Goal: Information Seeking & Learning: Find specific page/section

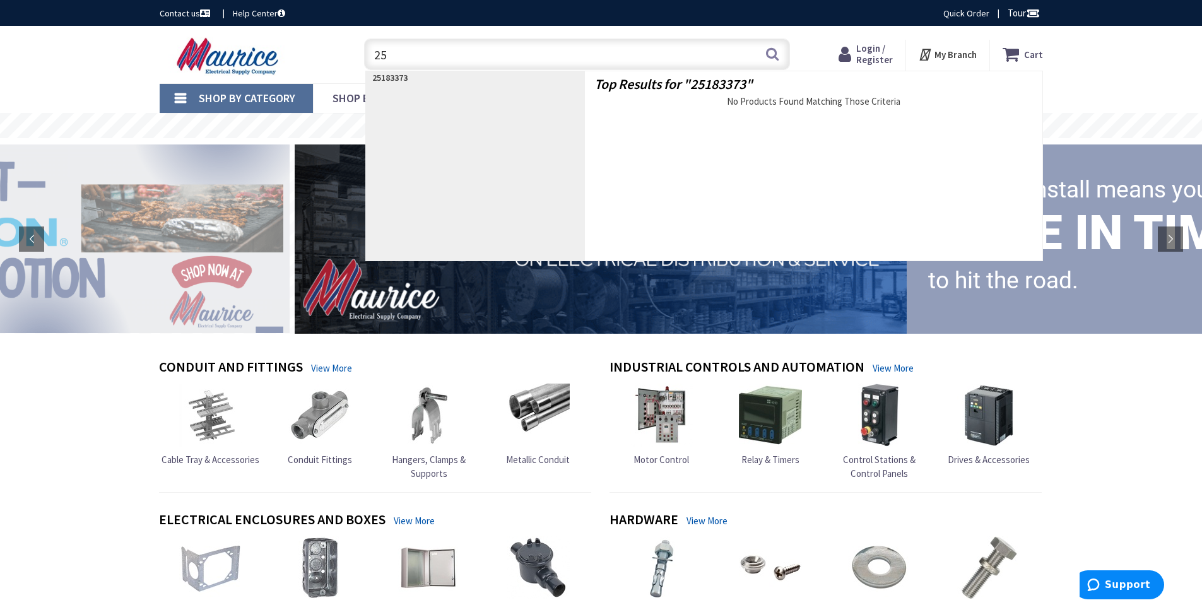
type input "2"
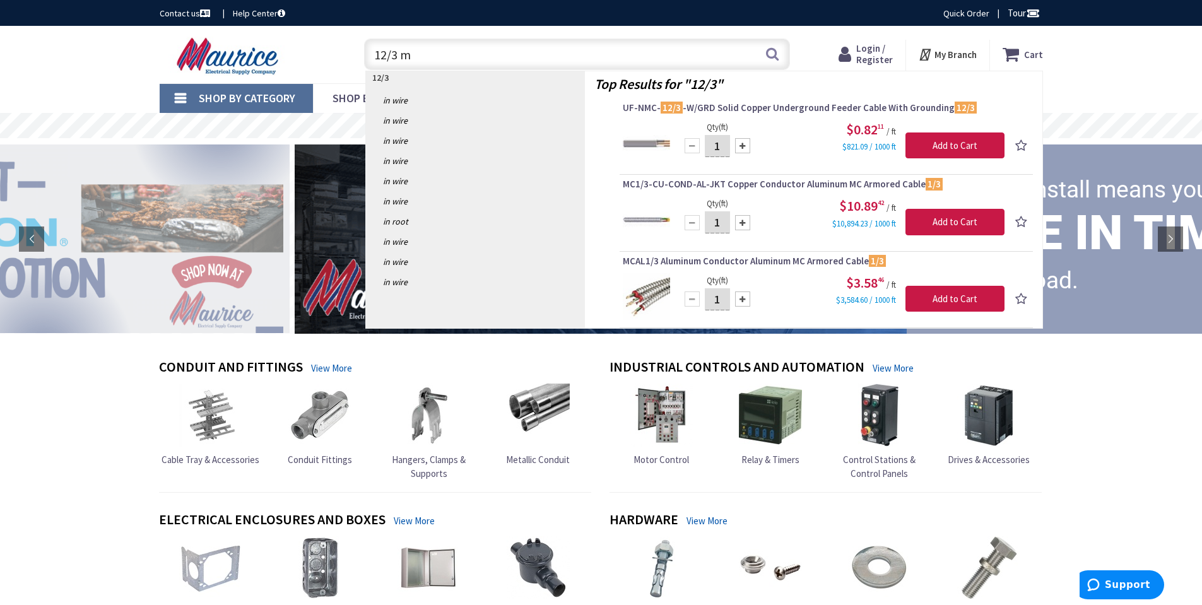
type input "12/3 mc"
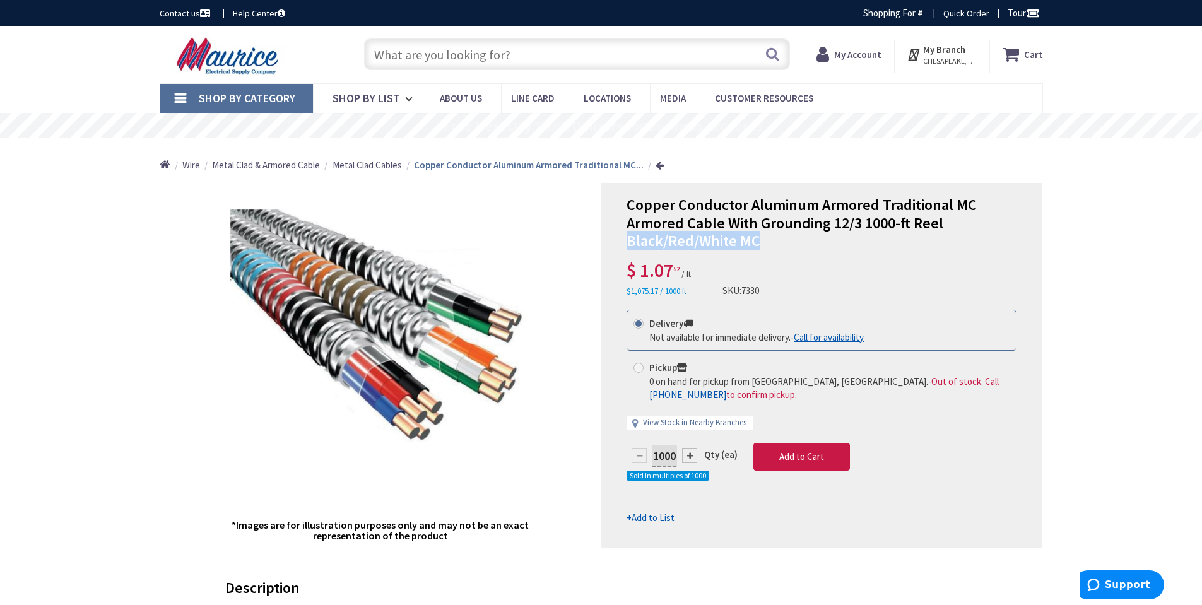
drag, startPoint x: 630, startPoint y: 244, endPoint x: 761, endPoint y: 244, distance: 130.6
click at [761, 244] on h1 "Copper Conductor Aluminum Armored Traditional MC Armored Cable With Grounding 1…" at bounding box center [821, 223] width 390 height 54
copy span "Black/Red/White MC"
click at [436, 43] on input "text" at bounding box center [577, 54] width 426 height 32
paste input "Black/Red/White MC"
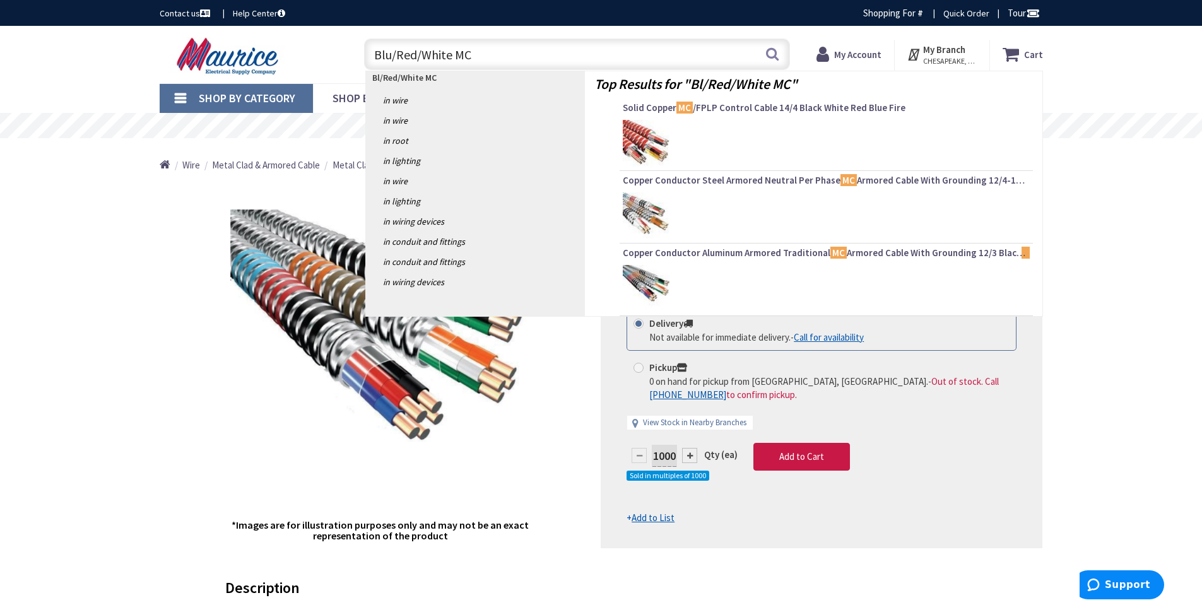
type input "Blue/Red/White MC"
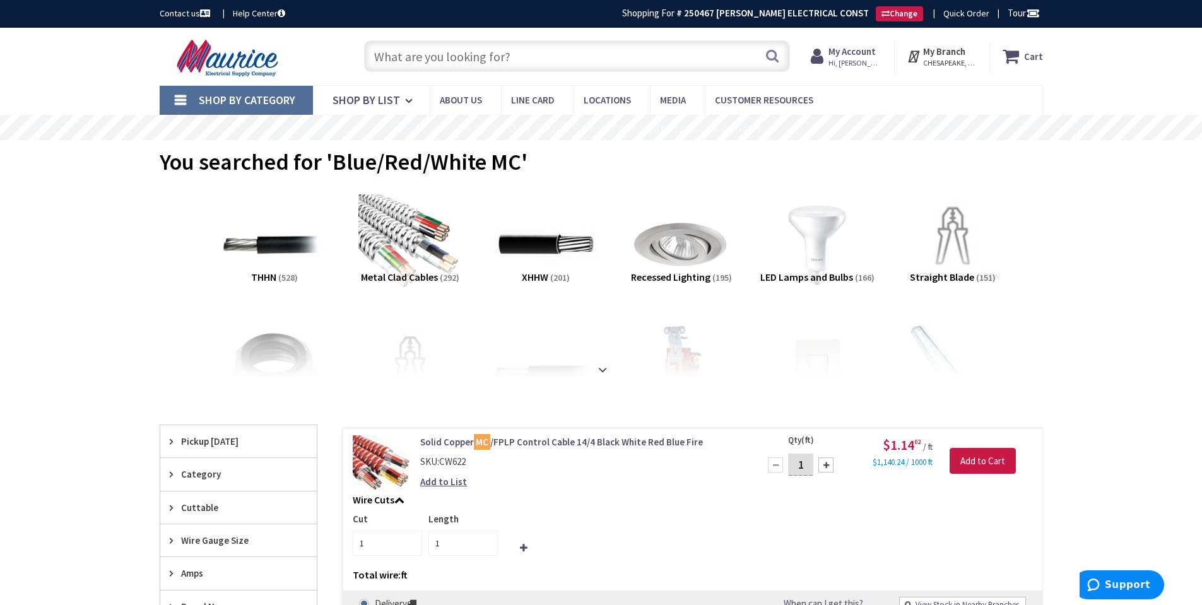
click at [424, 58] on input "text" at bounding box center [577, 56] width 426 height 32
paste input "Black/Red/White MC"
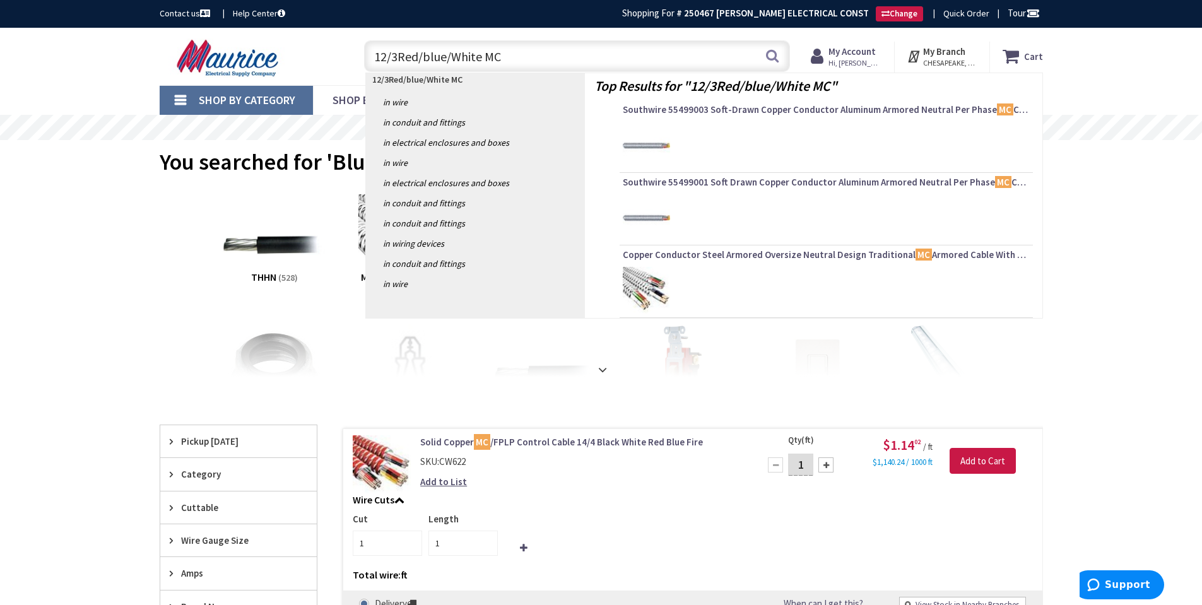
type input "12/3 Red/blue/White MC"
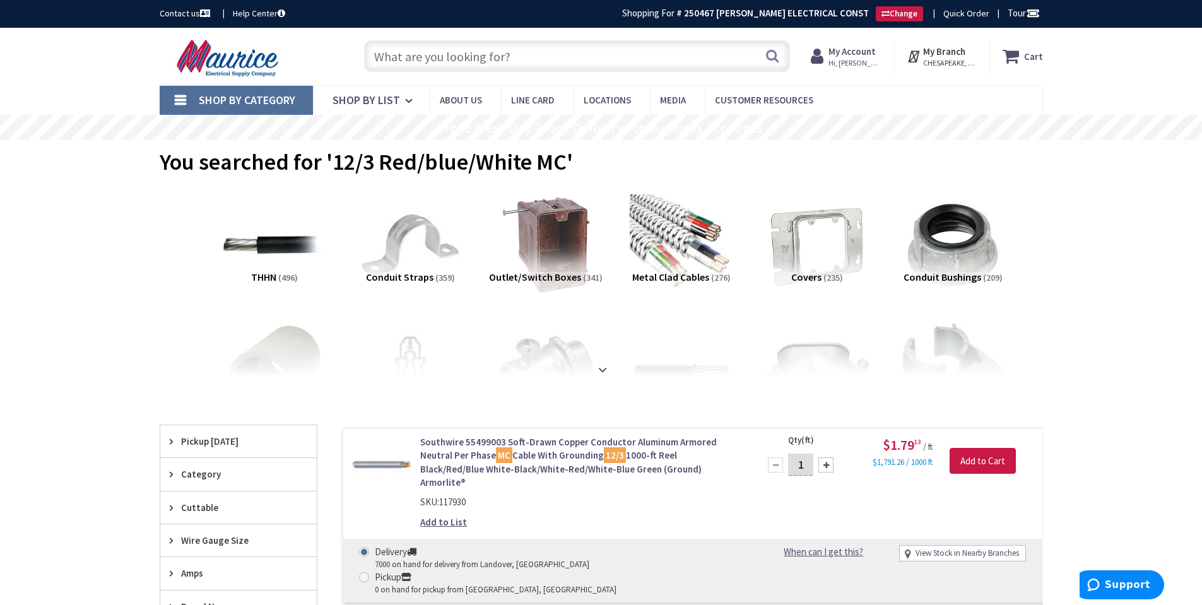
drag, startPoint x: 481, startPoint y: 57, endPoint x: 273, endPoint y: 62, distance: 208.3
click at [297, 62] on div "Toggle Nav Search Cart My Cart Close" at bounding box center [601, 56] width 902 height 42
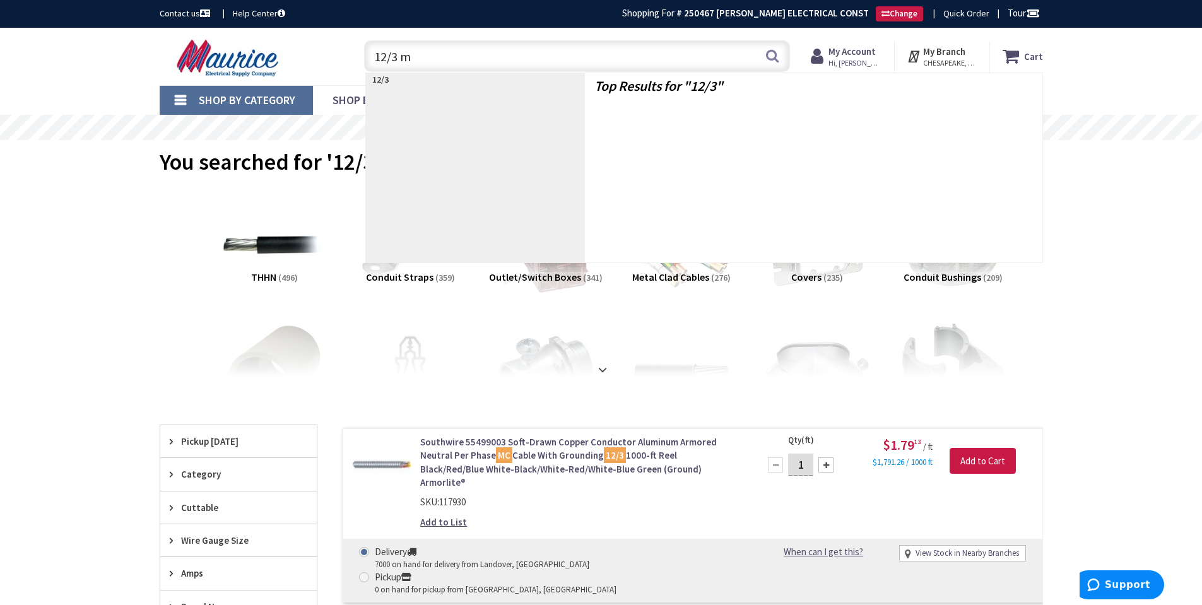
type input "12/3 mc"
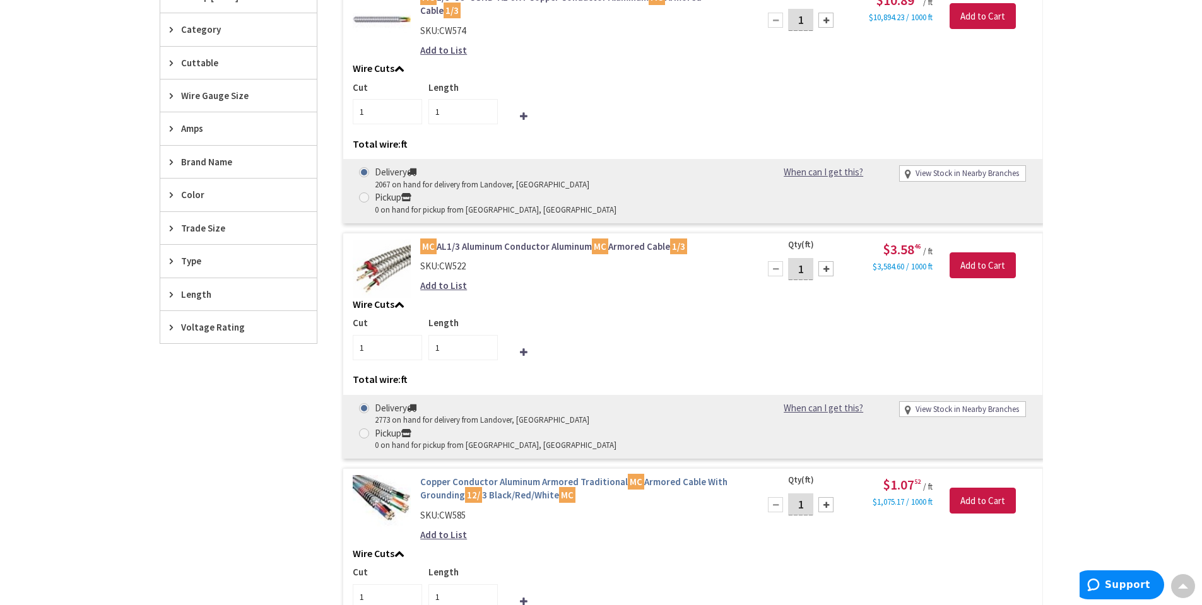
scroll to position [568, 0]
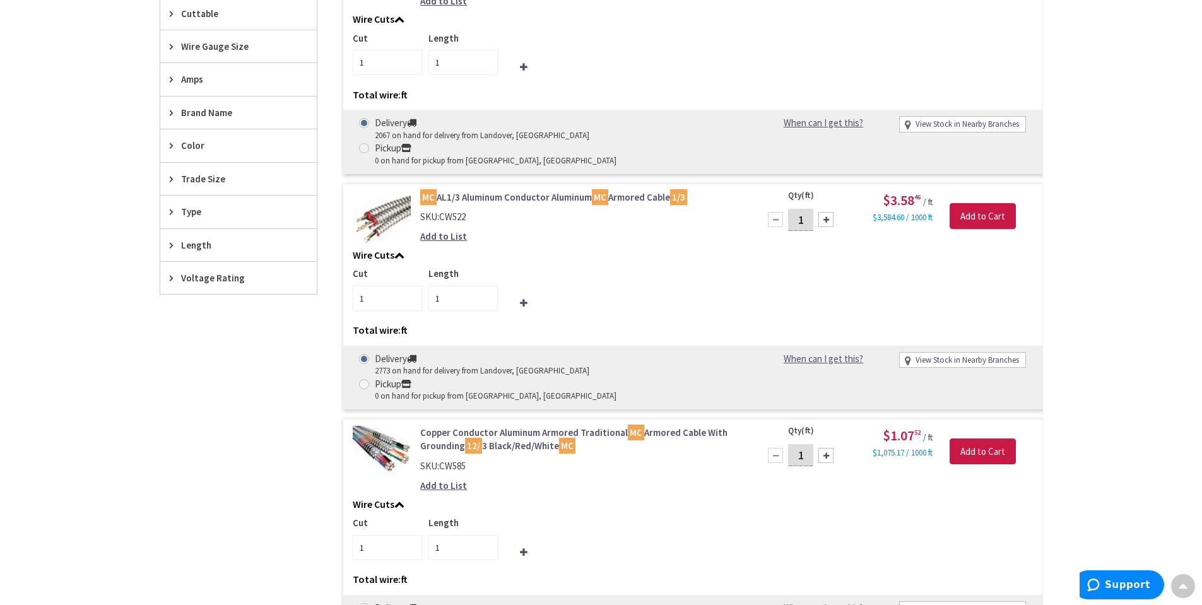
click at [446, 426] on link "Copper Conductor Aluminum Armored Traditional MC Armored Cable With Grounding 1…" at bounding box center [580, 439] width 321 height 27
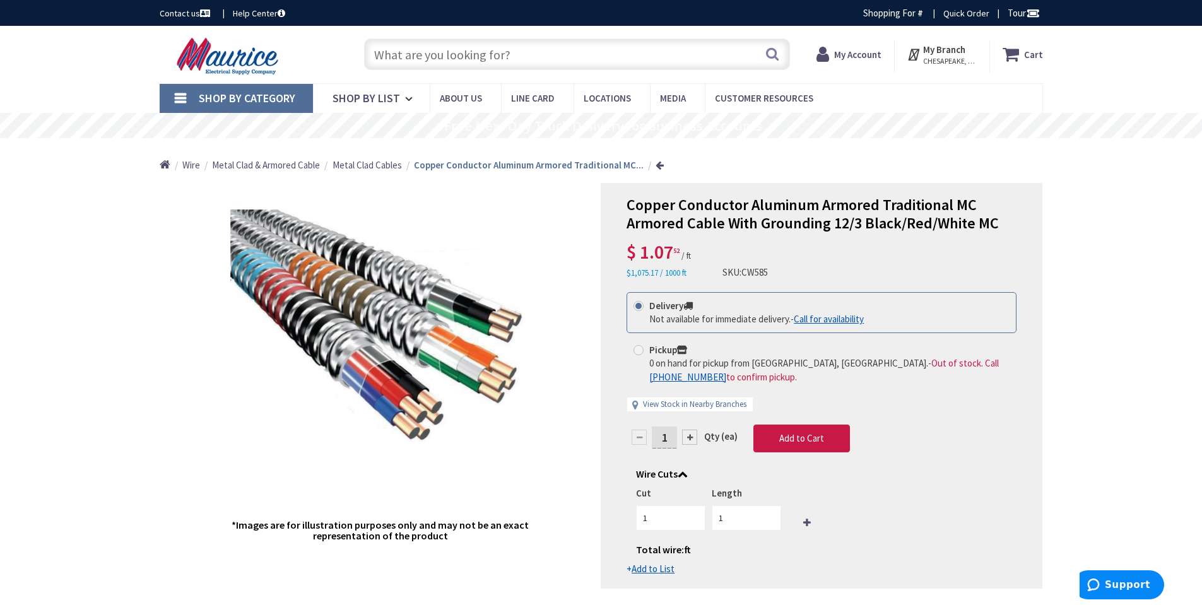
click at [496, 165] on strong "Copper Conductor Aluminum Armored Traditional MC..." at bounding box center [529, 165] width 230 height 12
click at [465, 165] on strong "Copper Conductor Aluminum Armored Traditional MC..." at bounding box center [529, 165] width 230 height 12
click at [655, 165] on link at bounding box center [659, 164] width 8 height 9
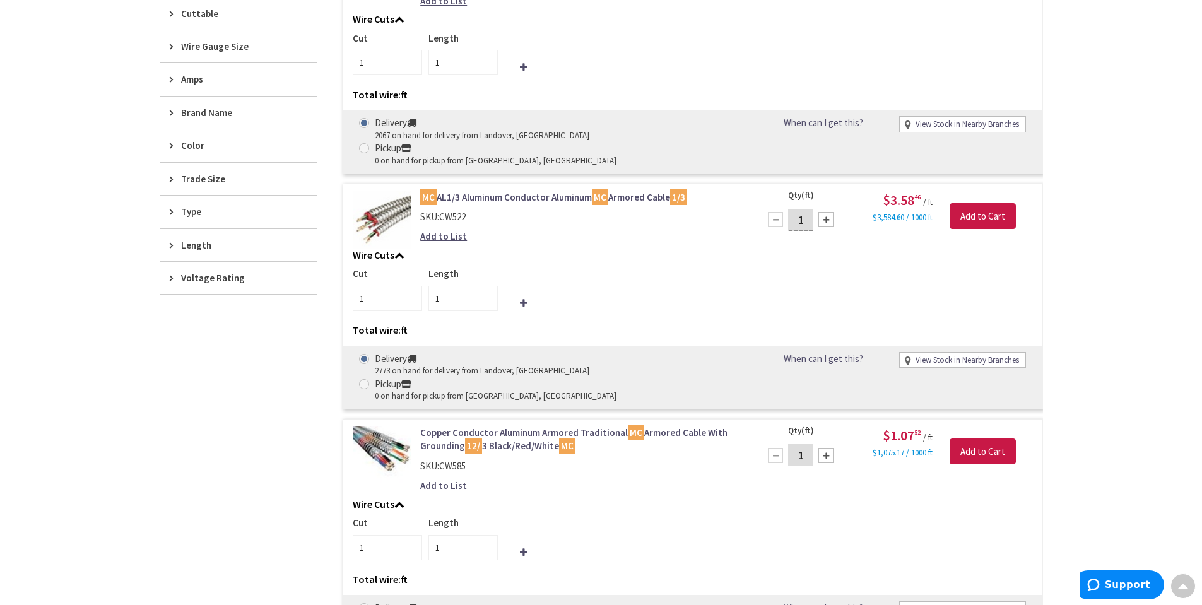
click at [173, 177] on icon at bounding box center [174, 178] width 9 height 9
click at [176, 249] on icon at bounding box center [174, 252] width 9 height 9
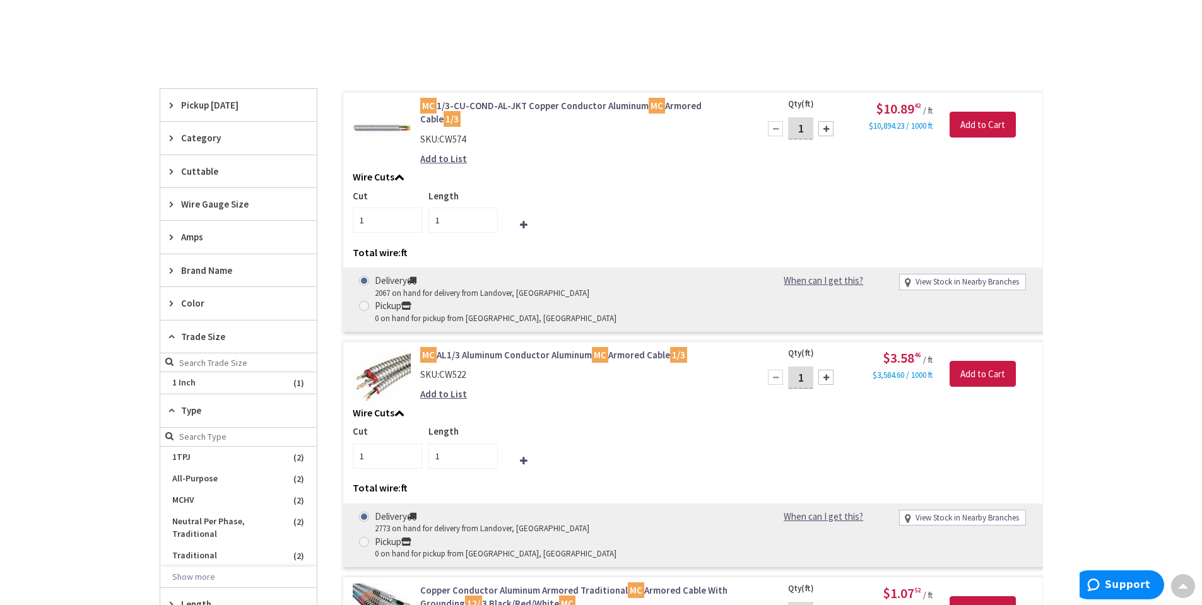
scroll to position [379, 0]
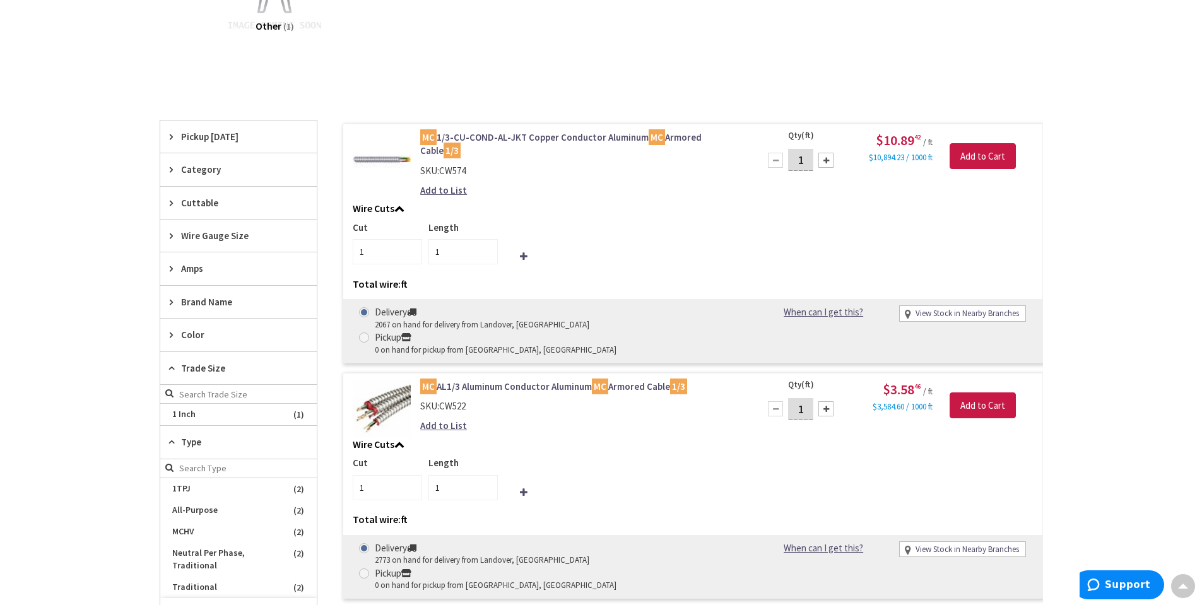
click at [173, 169] on icon at bounding box center [174, 169] width 9 height 9
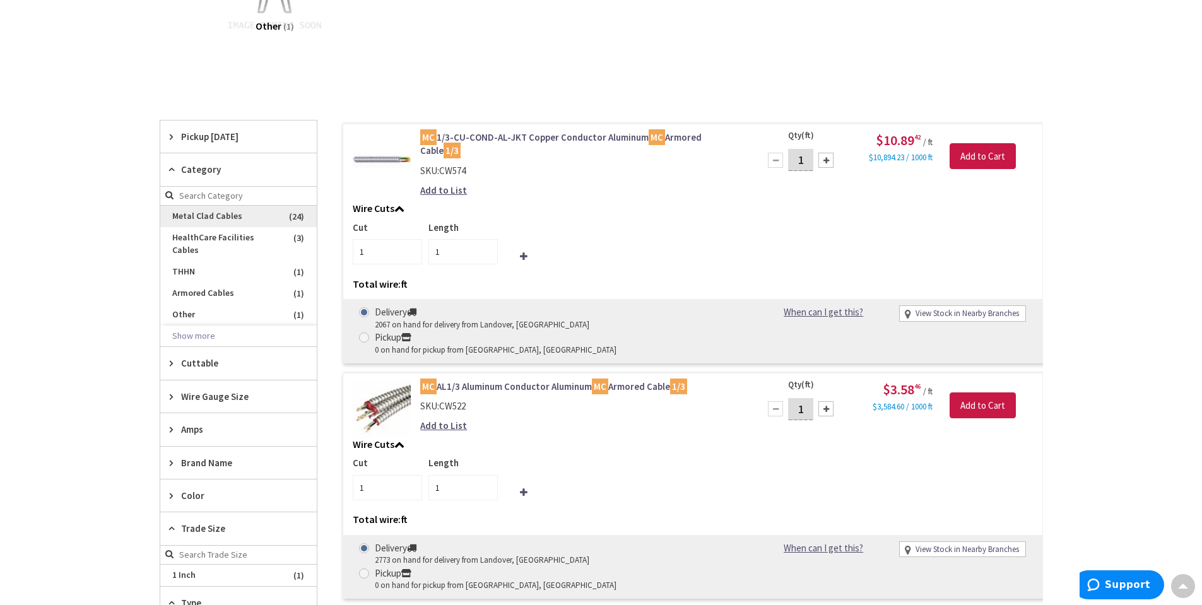
click at [222, 215] on span "Metal Clad Cables" at bounding box center [238, 216] width 156 height 21
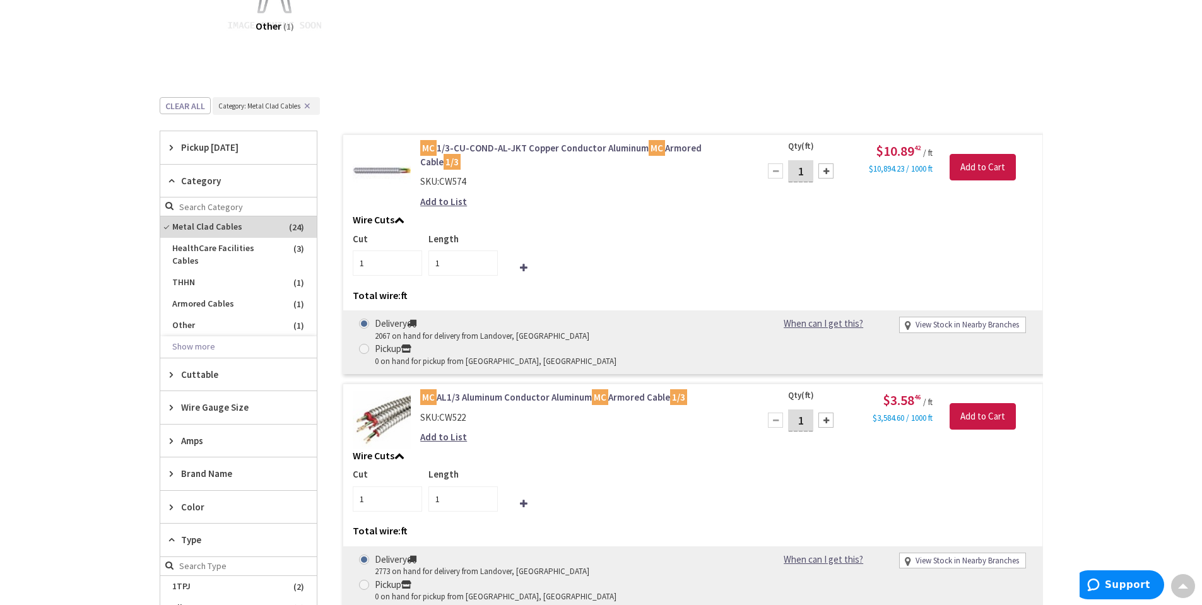
click at [187, 406] on span "Wire Gauge Size" at bounding box center [232, 407] width 103 height 13
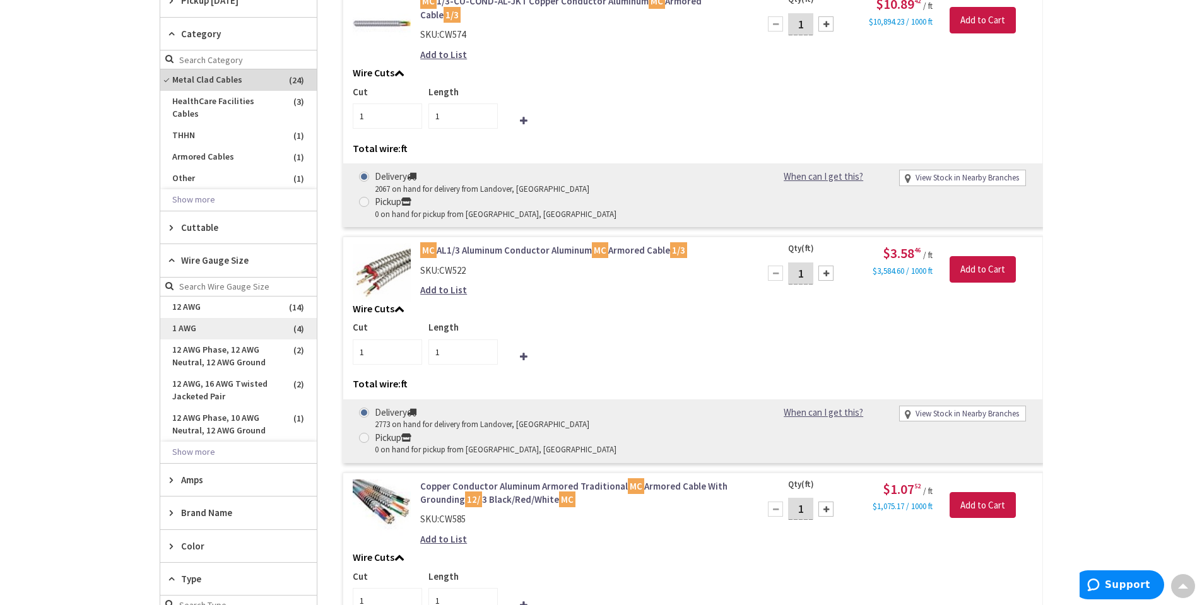
scroll to position [527, 0]
click at [200, 451] on button "Show more" at bounding box center [238, 452] width 156 height 21
click at [203, 306] on span "12 AWG" at bounding box center [238, 307] width 156 height 21
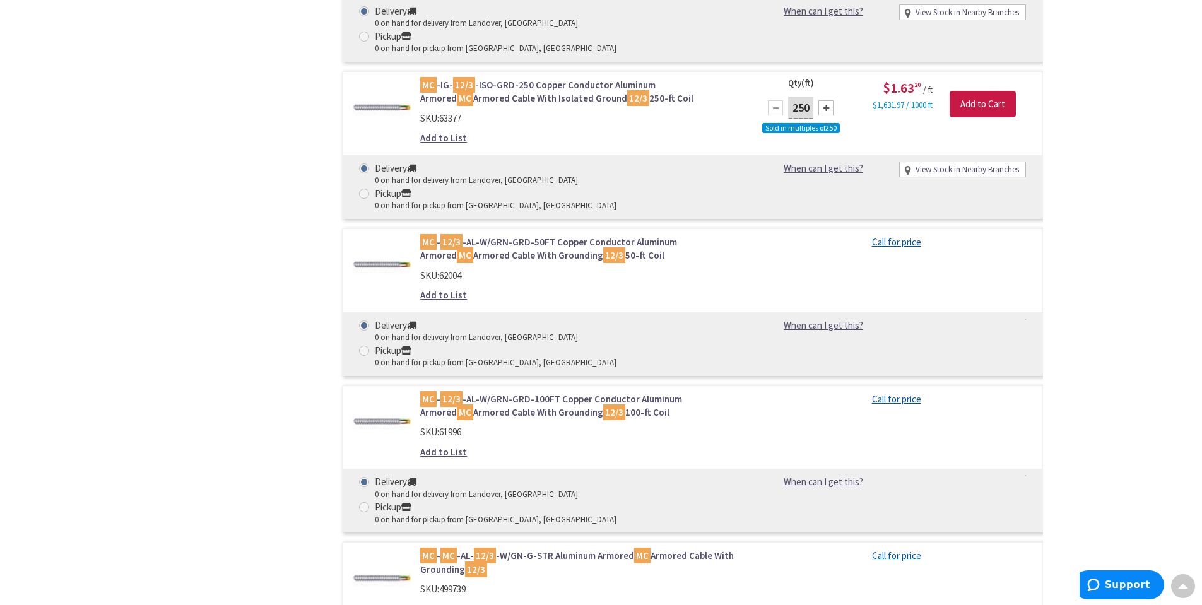
scroll to position [2165, 0]
